Goal: Information Seeking & Learning: Check status

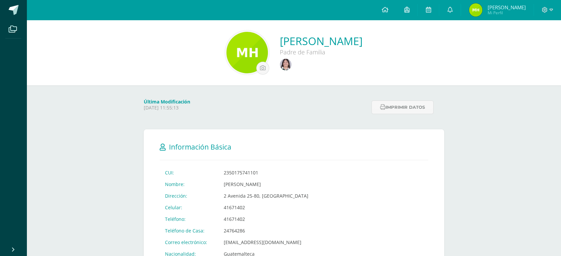
click at [280, 70] on link at bounding box center [286, 65] width 13 height 13
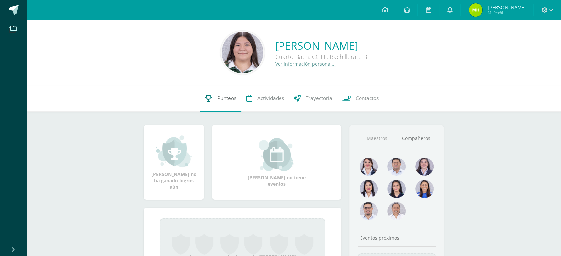
click at [222, 104] on link "Punteos" at bounding box center [221, 98] width 42 height 27
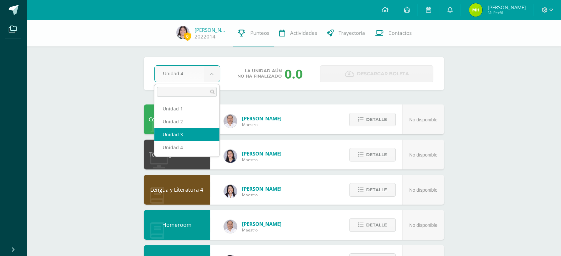
select select "Unidad 3"
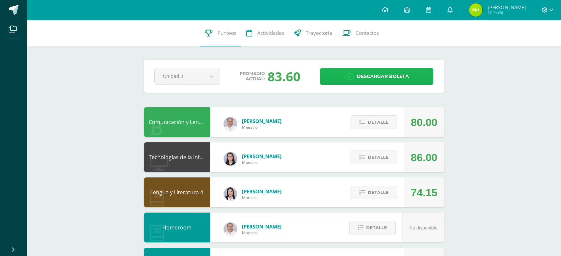
click at [355, 79] on link "Descargar boleta" at bounding box center [376, 76] width 113 height 17
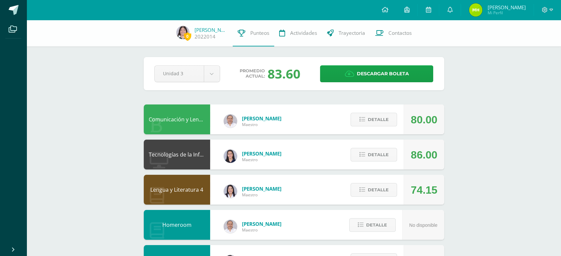
scroll to position [74, 0]
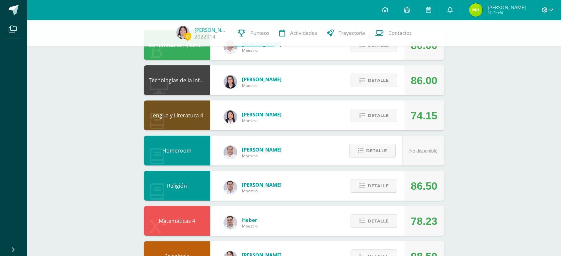
drag, startPoint x: 271, startPoint y: 173, endPoint x: 460, endPoint y: 192, distance: 189.3
click at [460, 192] on div "0 [PERSON_NAME] 2022014 Punteos Actividades Trayectoria Contactos Pendiente Uni…" at bounding box center [294, 203] width 535 height 515
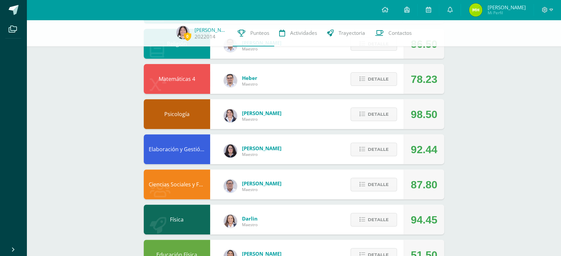
scroll to position [221, 0]
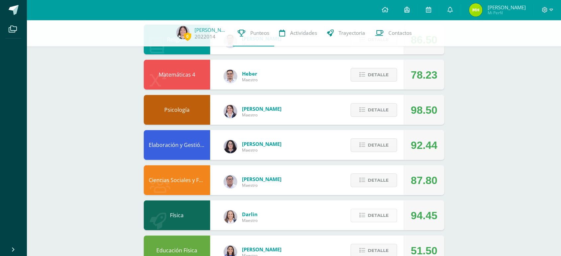
click at [392, 212] on button "Detalle" at bounding box center [374, 216] width 47 height 14
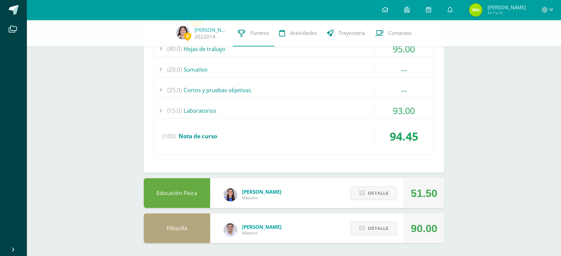
scroll to position [420, 0]
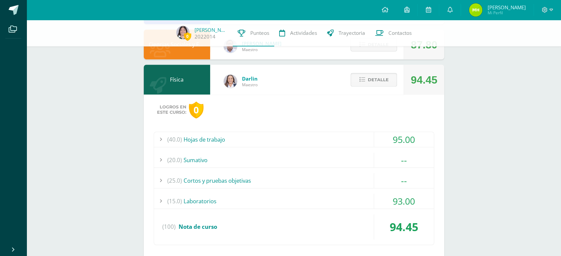
click at [384, 76] on span "Detalle" at bounding box center [378, 80] width 21 height 12
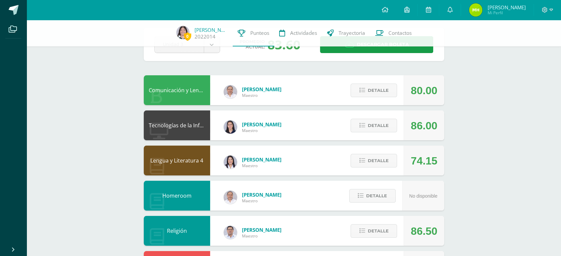
scroll to position [25, 0]
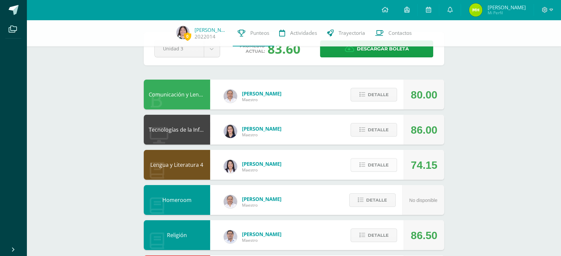
click at [381, 169] on span "Detalle" at bounding box center [378, 165] width 21 height 12
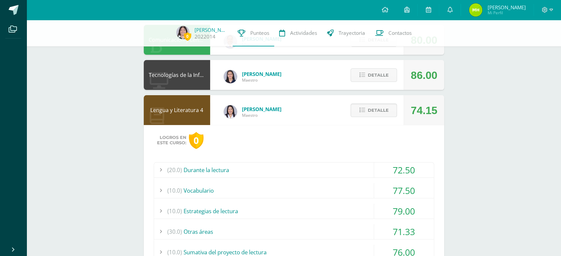
scroll to position [74, 0]
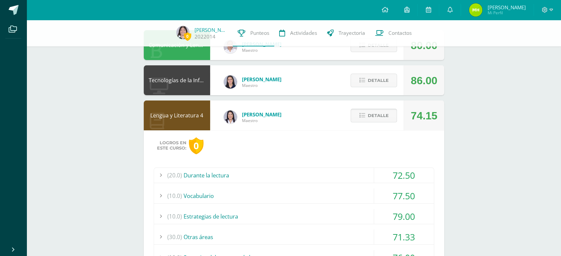
click at [377, 116] on span "Detalle" at bounding box center [378, 116] width 21 height 12
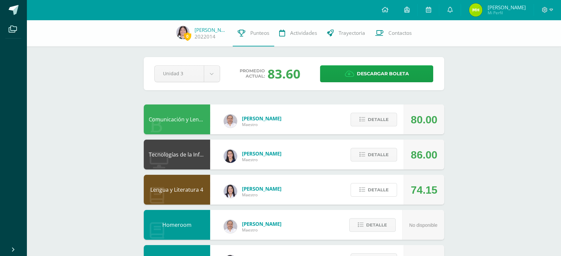
scroll to position [1, 0]
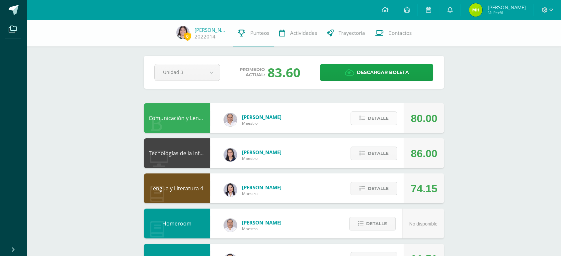
click at [380, 120] on span "Detalle" at bounding box center [378, 118] width 21 height 12
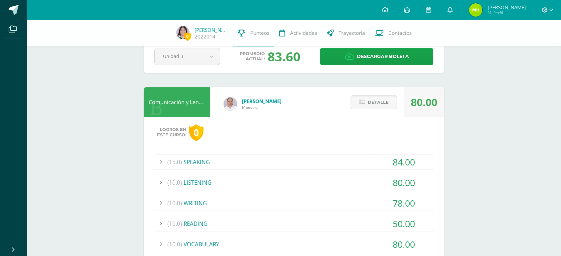
scroll to position [16, 0]
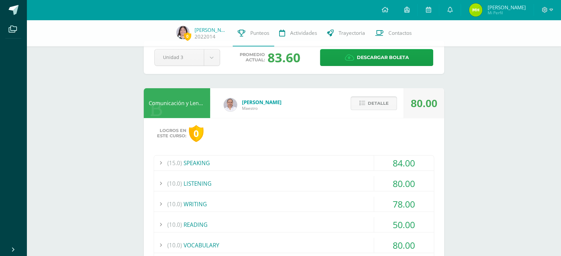
click at [371, 106] on span "Detalle" at bounding box center [378, 103] width 21 height 12
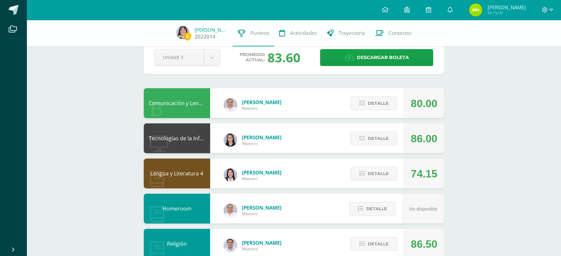
click at [231, 34] on span "0 [PERSON_NAME] 2022014" at bounding box center [201, 33] width 61 height 15
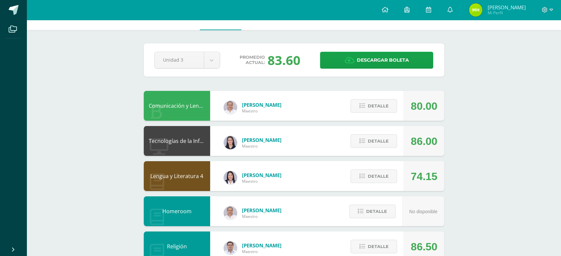
scroll to position [0, 0]
